Goal: Information Seeking & Learning: Learn about a topic

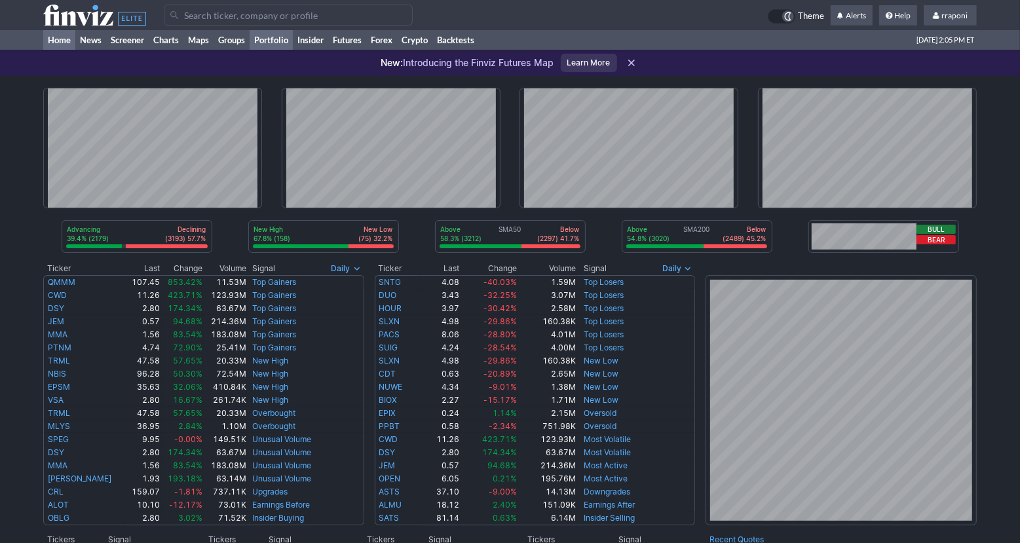
click at [290, 41] on link "Portfolio" at bounding box center [270, 40] width 43 height 20
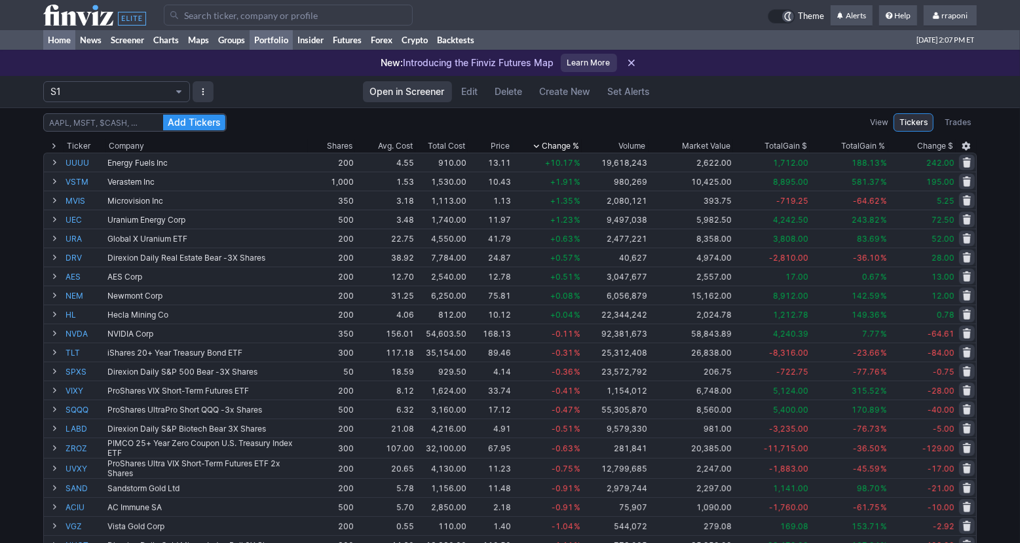
click at [73, 43] on link "Home" at bounding box center [59, 40] width 32 height 20
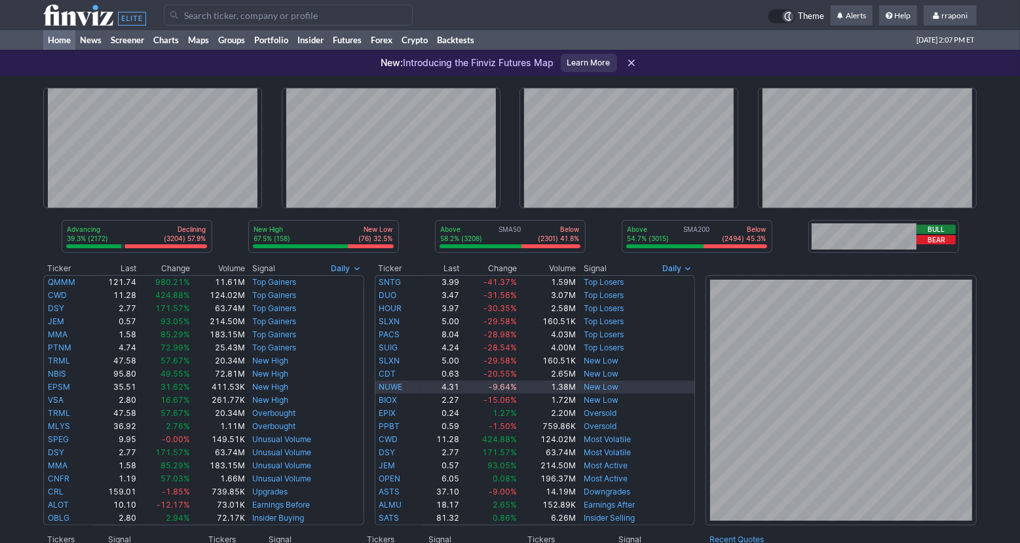
scroll to position [111, 0]
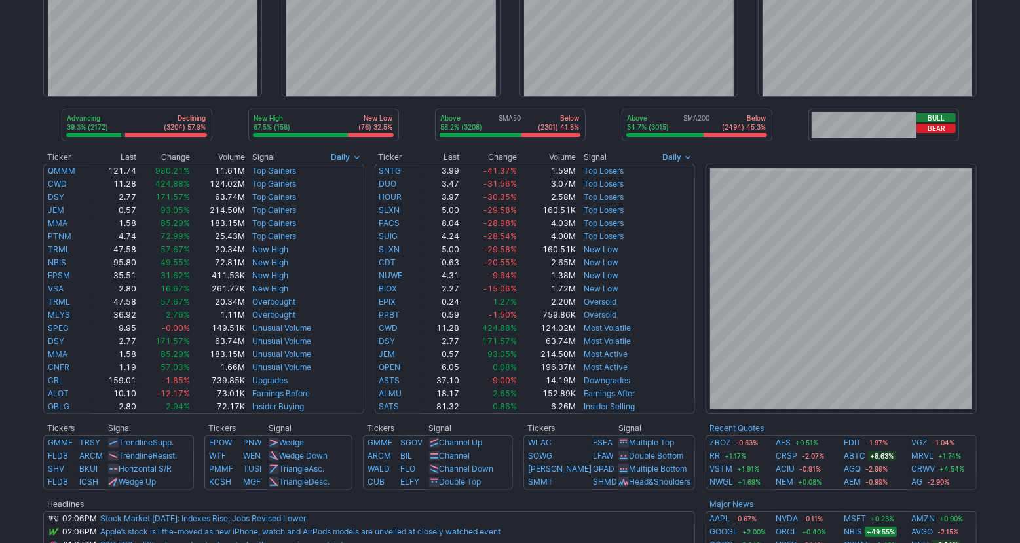
click at [993, 467] on div "Advancing 39.3% (2172) Declining (3204) 57.9% New High 67.5% (158) New Low (76)…" at bounding box center [510, 419] width 1020 height 908
click at [981, 420] on div "Advancing 39.2% (2168) Declining (3218) 58.2% New High 67.5% (158) New Low (76)…" at bounding box center [510, 419] width 1020 height 908
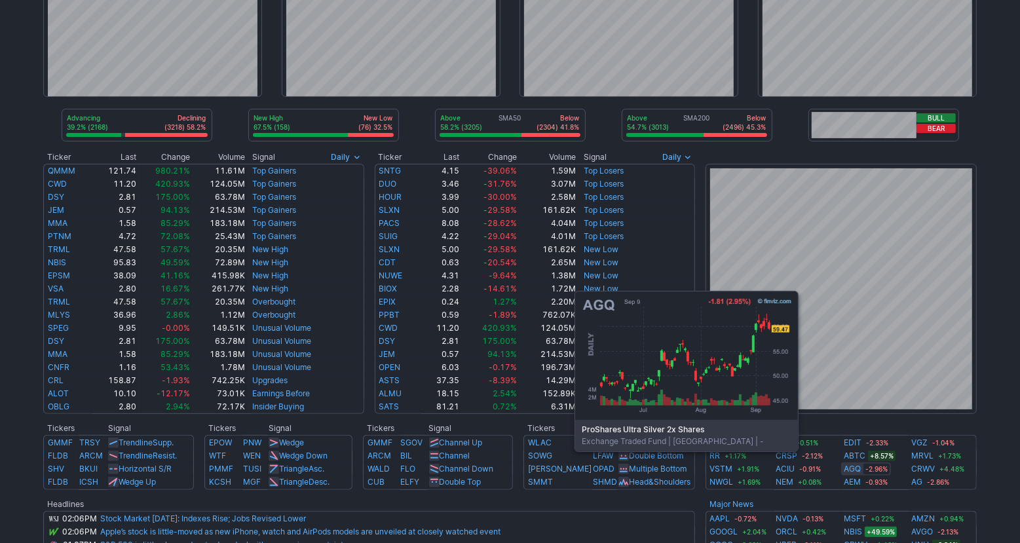
click at [855, 471] on link "AGQ" at bounding box center [851, 468] width 17 height 13
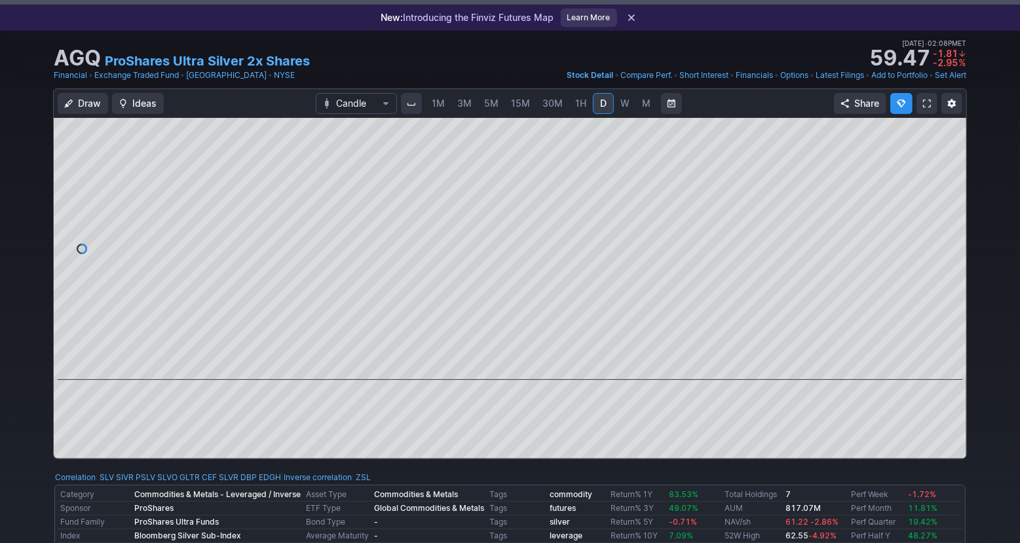
scroll to position [28, 0]
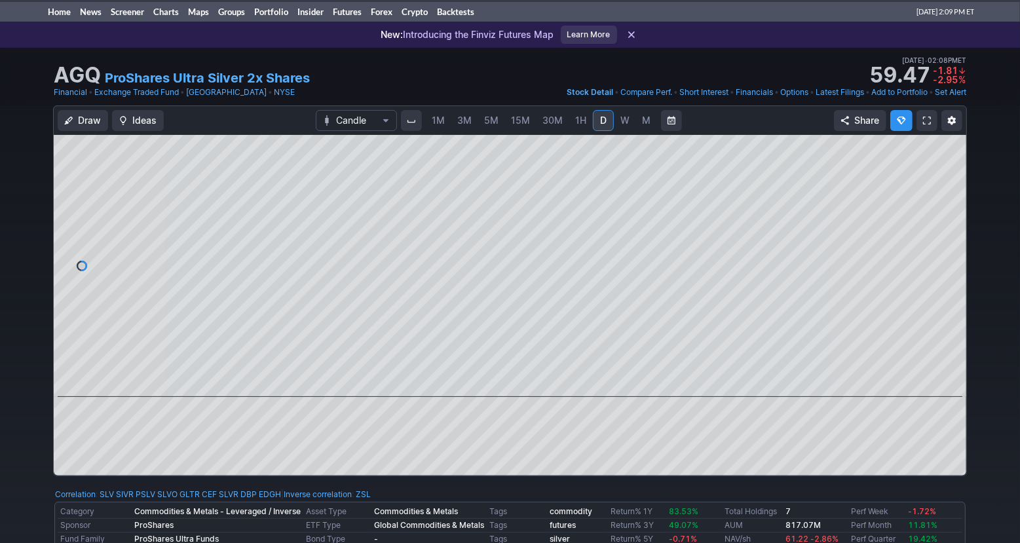
click at [628, 126] on link "W" at bounding box center [624, 120] width 21 height 21
click at [636, 126] on link "M" at bounding box center [646, 120] width 21 height 21
click at [274, 16] on link "Portfolio" at bounding box center [270, 12] width 43 height 20
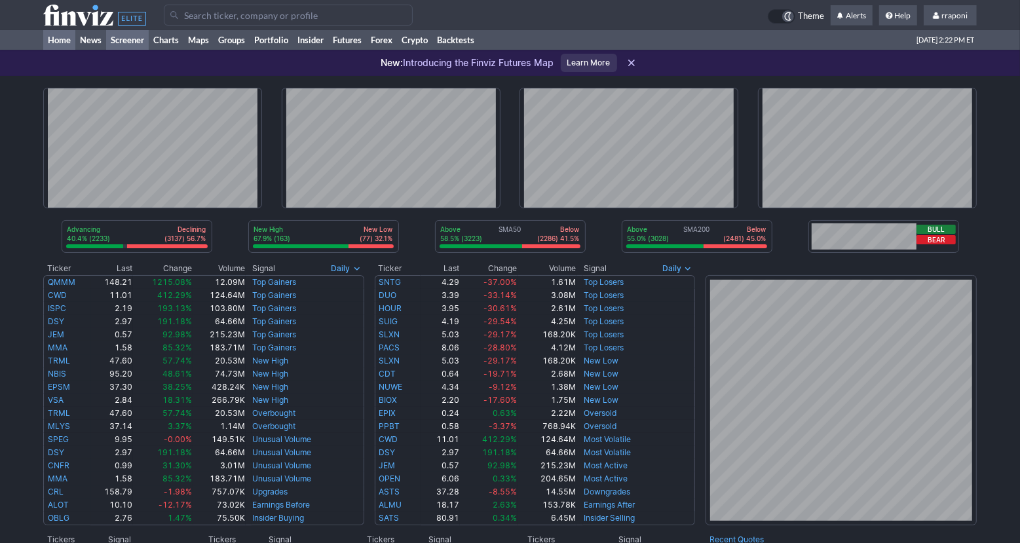
click at [145, 44] on link "Screener" at bounding box center [127, 40] width 43 height 20
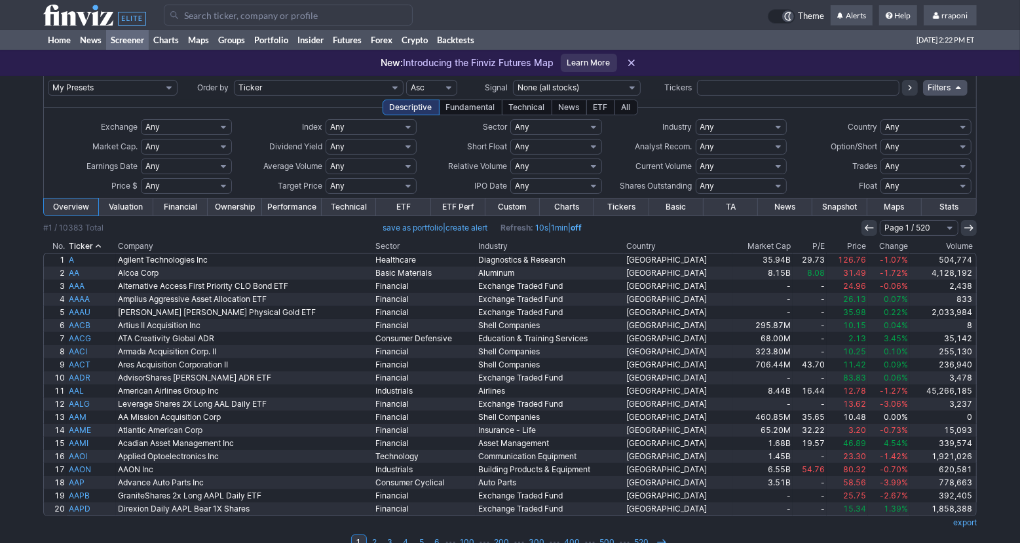
click at [730, 90] on input "text" at bounding box center [798, 88] width 202 height 16
type input "cifr"
click at [906, 93] on button at bounding box center [910, 88] width 16 height 16
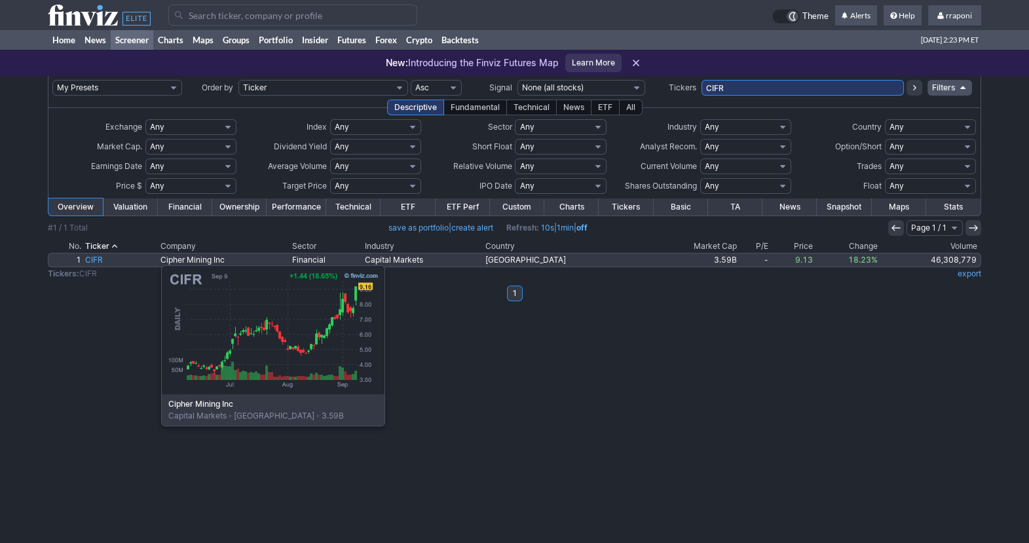
click at [96, 259] on link "CIFR" at bounding box center [120, 259] width 75 height 13
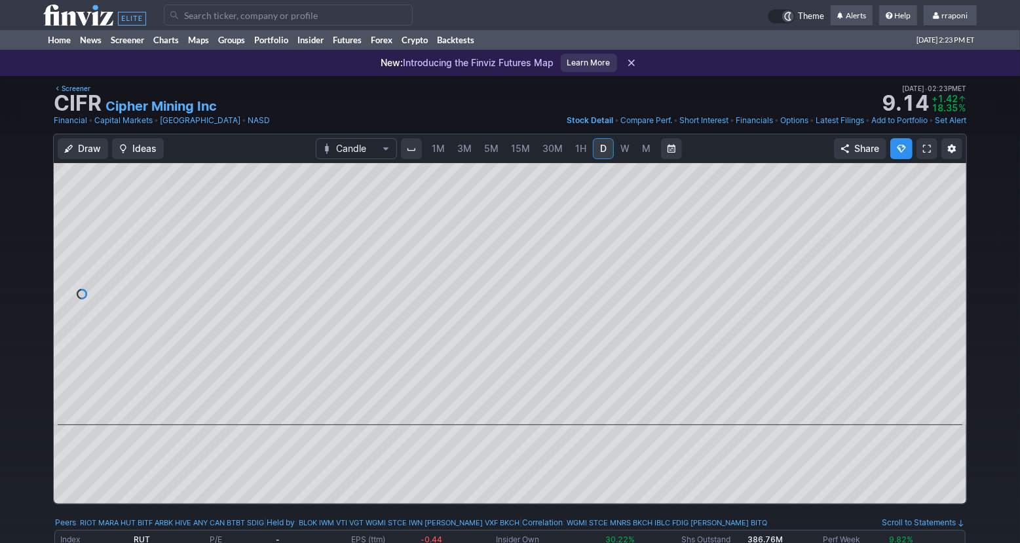
click at [644, 153] on span "M" at bounding box center [646, 148] width 9 height 11
click at [133, 39] on link "Screener" at bounding box center [127, 40] width 43 height 20
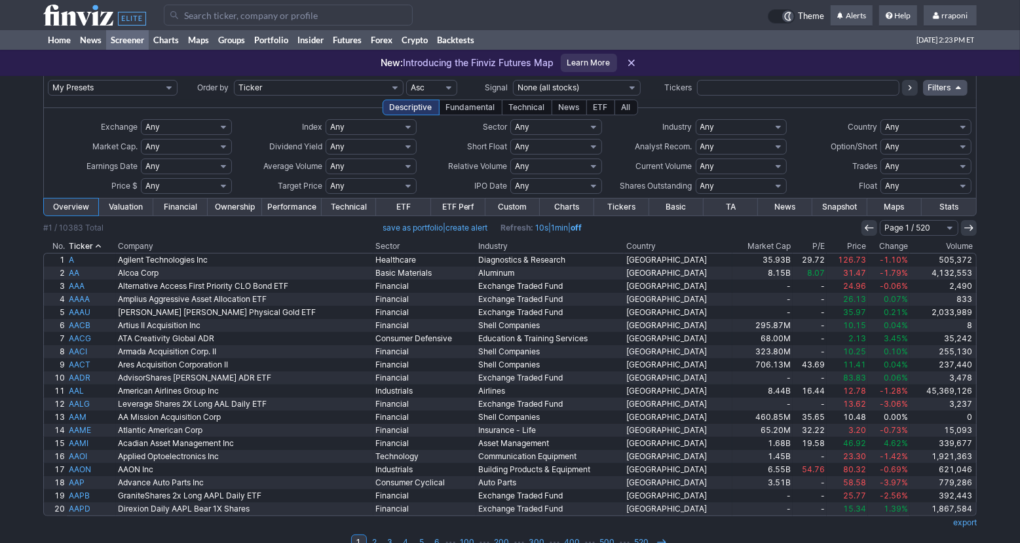
click at [731, 89] on input "text" at bounding box center [798, 88] width 202 height 16
type input "iren"
click at [909, 86] on icon at bounding box center [909, 88] width 10 height 10
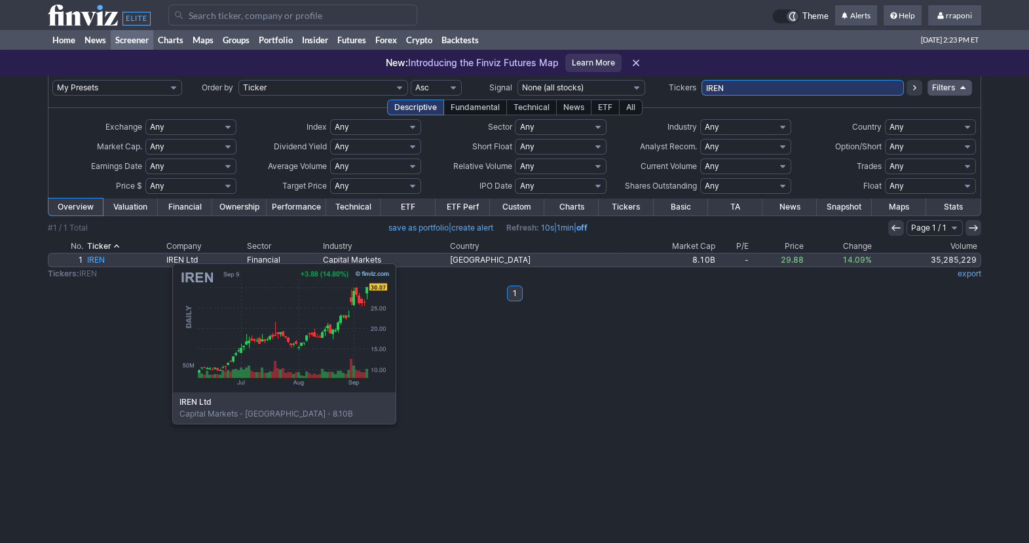
click at [107, 257] on link "IREN" at bounding box center [124, 259] width 79 height 13
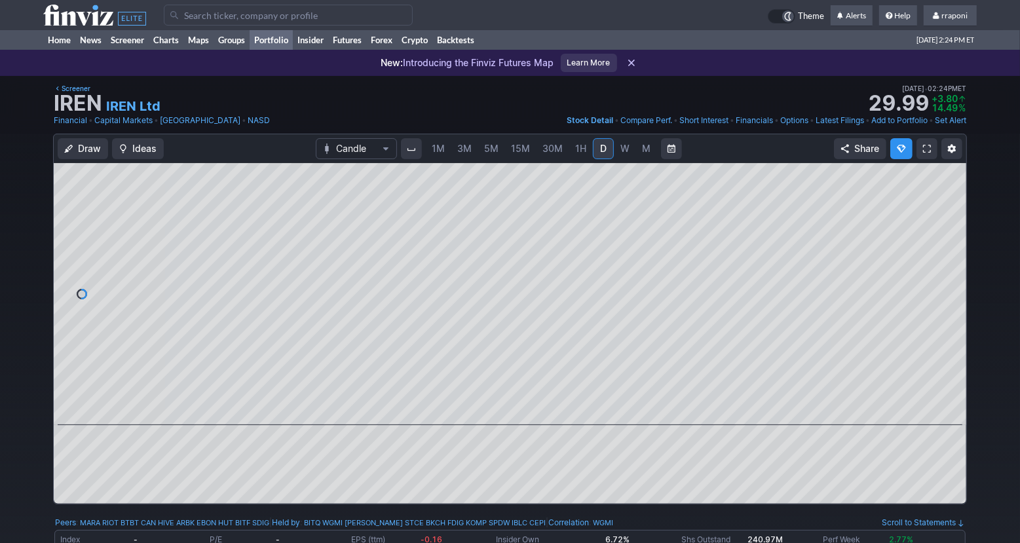
click at [284, 46] on link "Portfolio" at bounding box center [270, 40] width 43 height 20
click at [67, 47] on link "Home" at bounding box center [59, 40] width 32 height 20
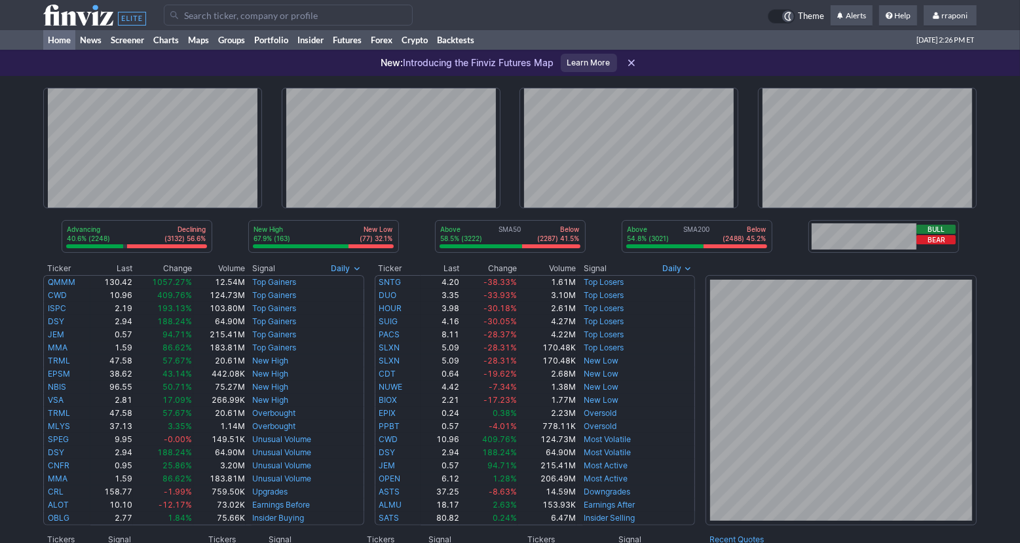
scroll to position [227, 0]
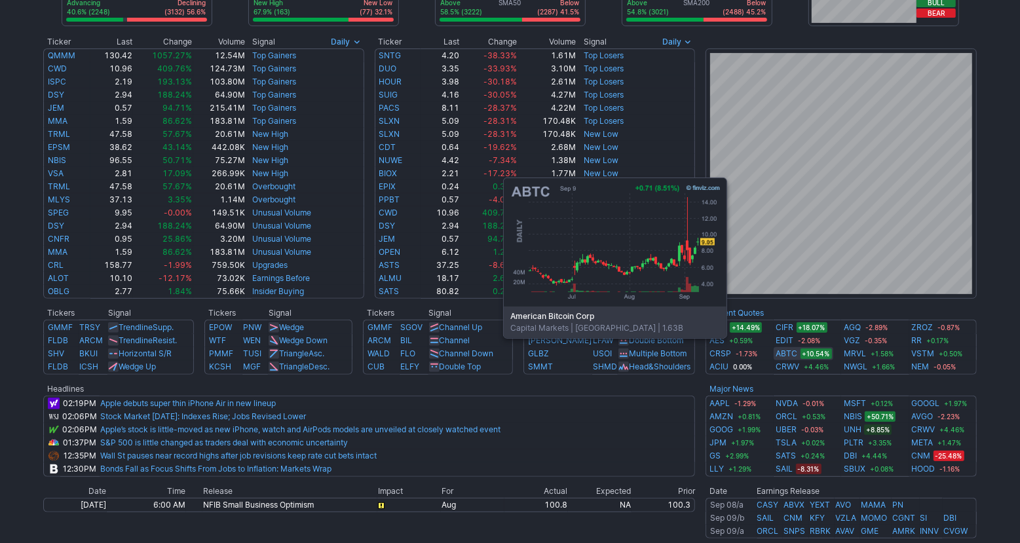
click at [784, 358] on link "ABTC" at bounding box center [787, 353] width 22 height 13
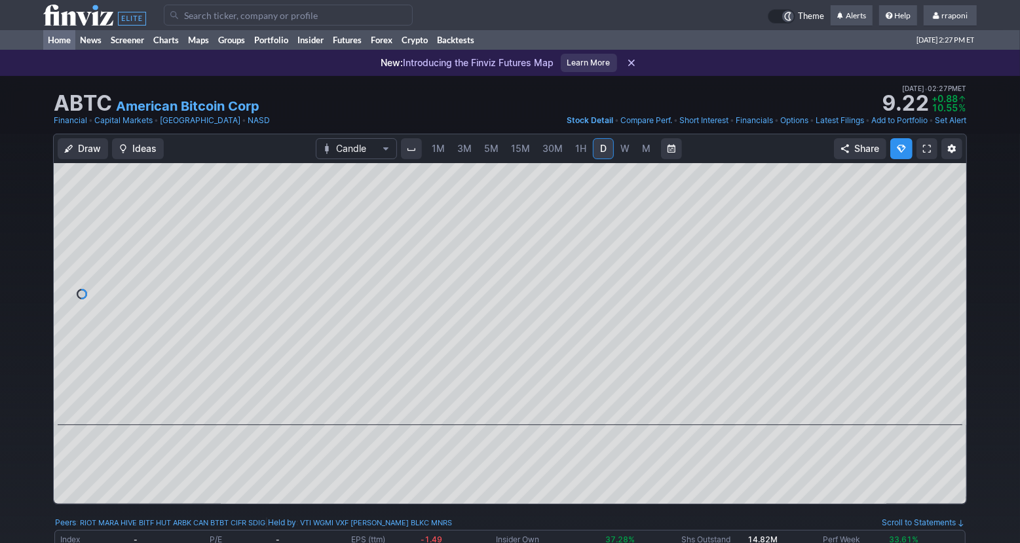
click at [65, 41] on link "Home" at bounding box center [59, 40] width 32 height 20
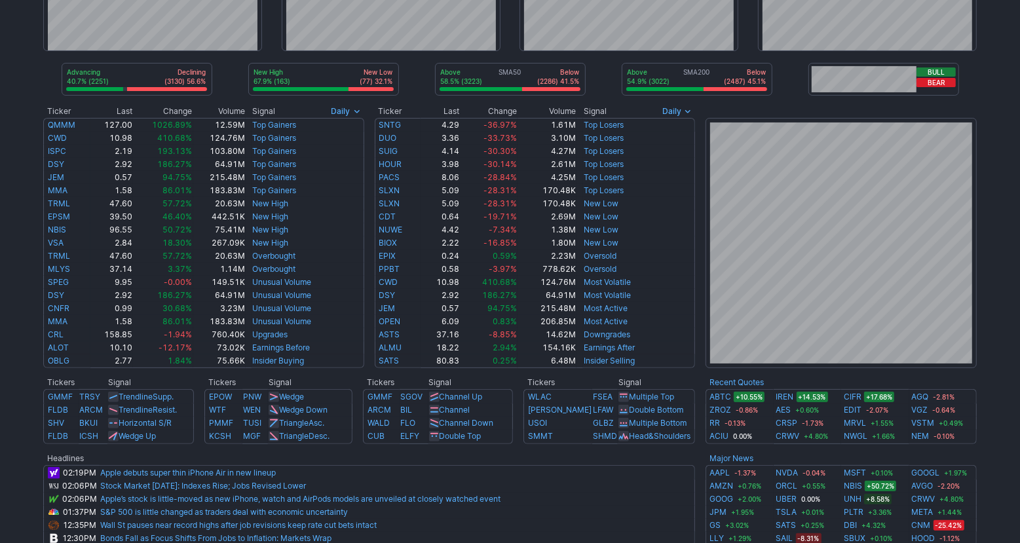
scroll to position [255, 0]
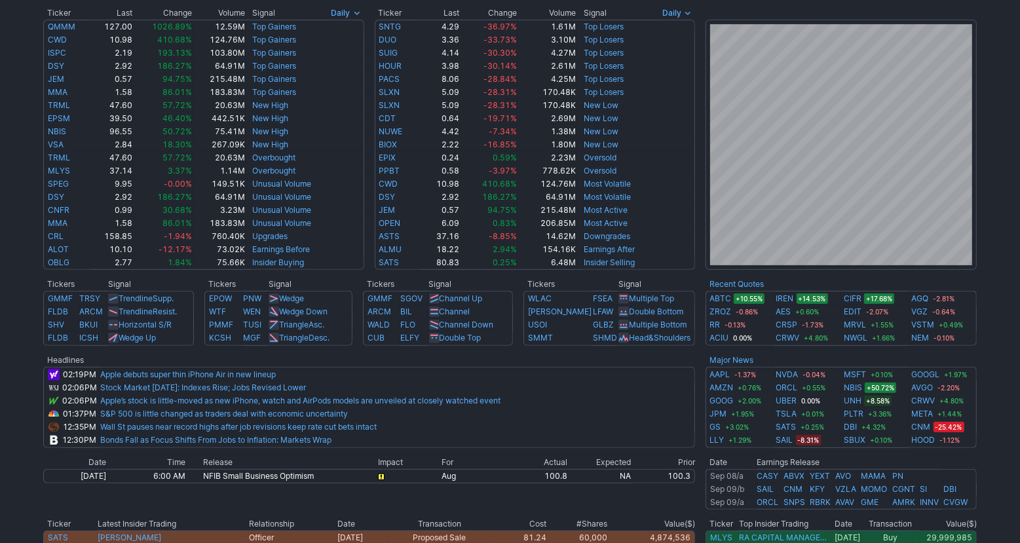
click at [1005, 399] on div "Advancing 40.7% (2251) Declining (3130) 56.6% New High 67.9% (163) New Low (77)…" at bounding box center [510, 275] width 1020 height 908
click at [995, 405] on div "Advancing 40.7% (2251) Declining (3130) 56.6% New High 67.9% (163) New Low (77)…" at bounding box center [510, 275] width 1020 height 908
click at [986, 411] on div "Advancing 40.7% (2251) Declining (3130) 56.6% New High 67.9% (163) New Low (77)…" at bounding box center [510, 275] width 1020 height 908
